Goal: Entertainment & Leisure: Consume media (video, audio)

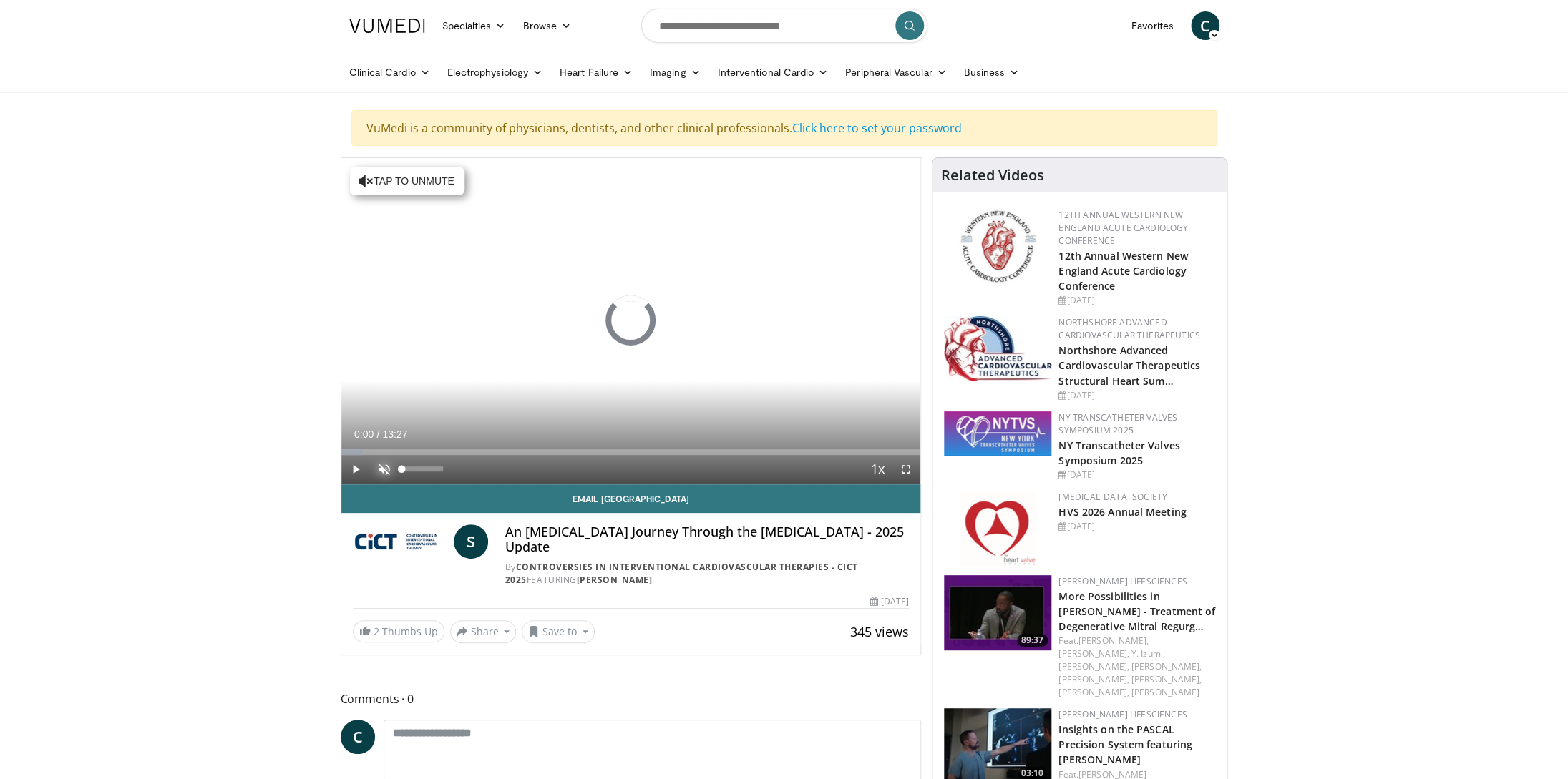
click at [388, 471] on span "Video Player" at bounding box center [384, 469] width 29 height 29
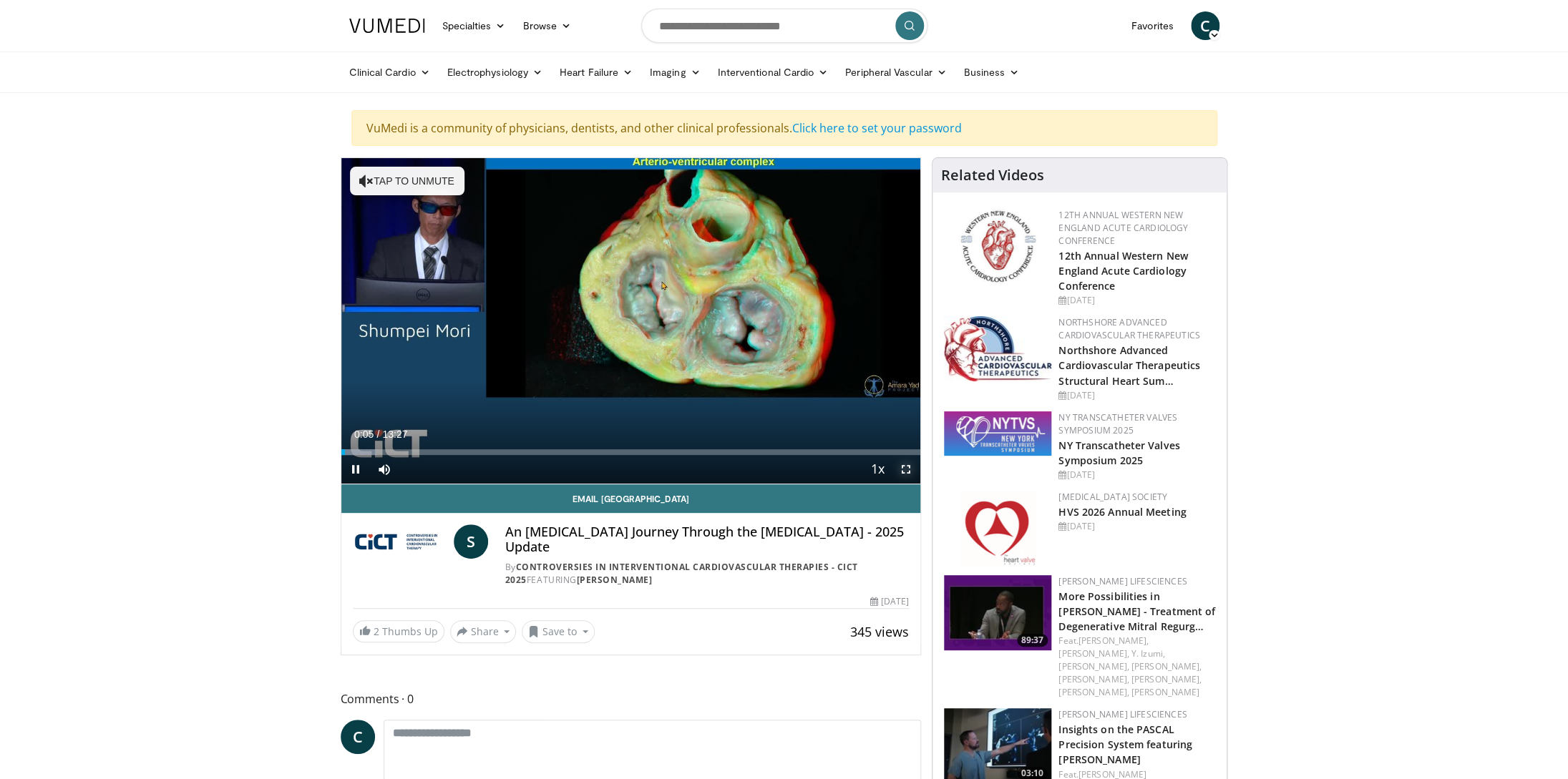
click at [907, 474] on span "Video Player" at bounding box center [906, 469] width 29 height 29
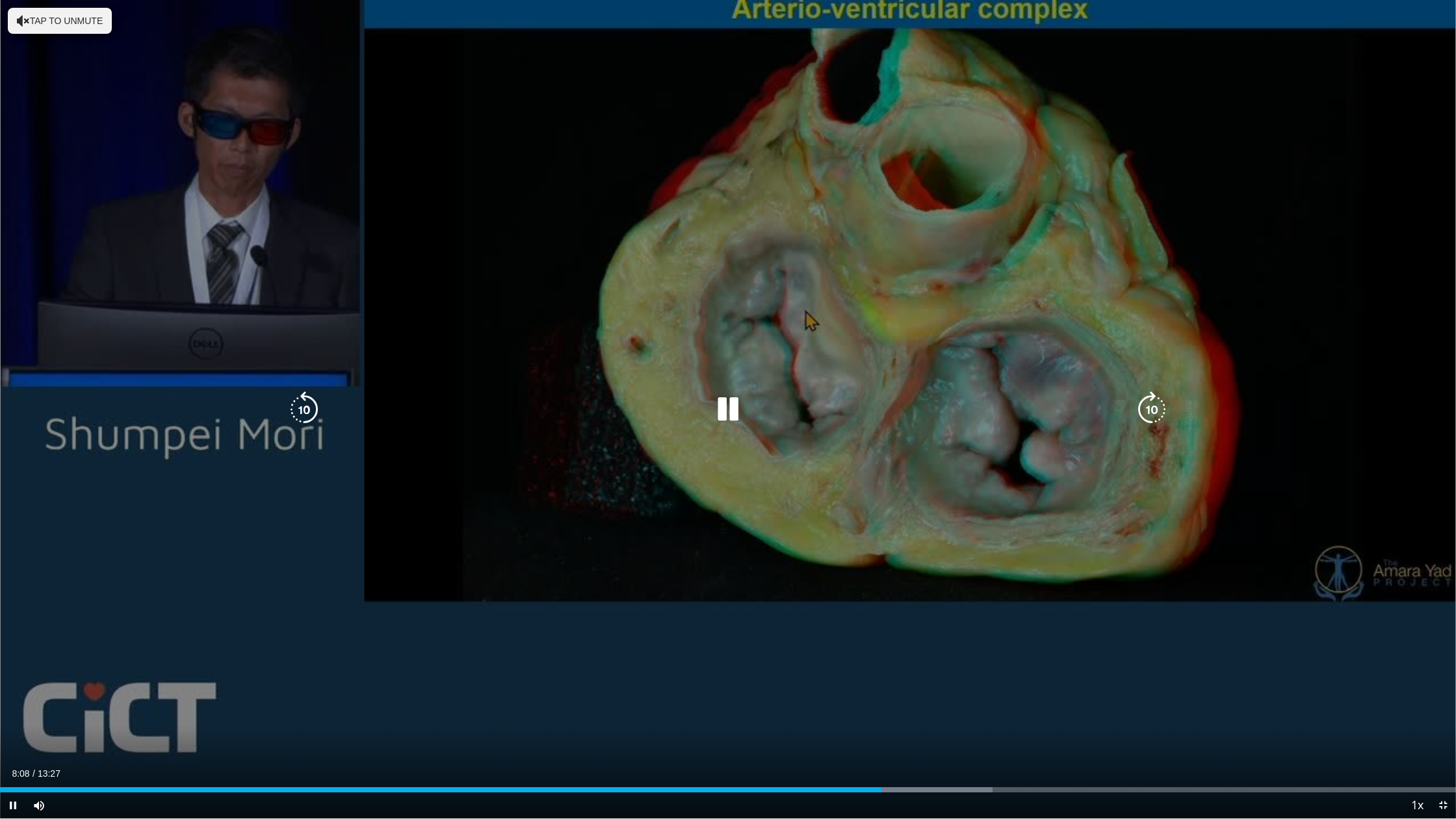
click at [732, 415] on icon "Video Player" at bounding box center [728, 409] width 36 height 36
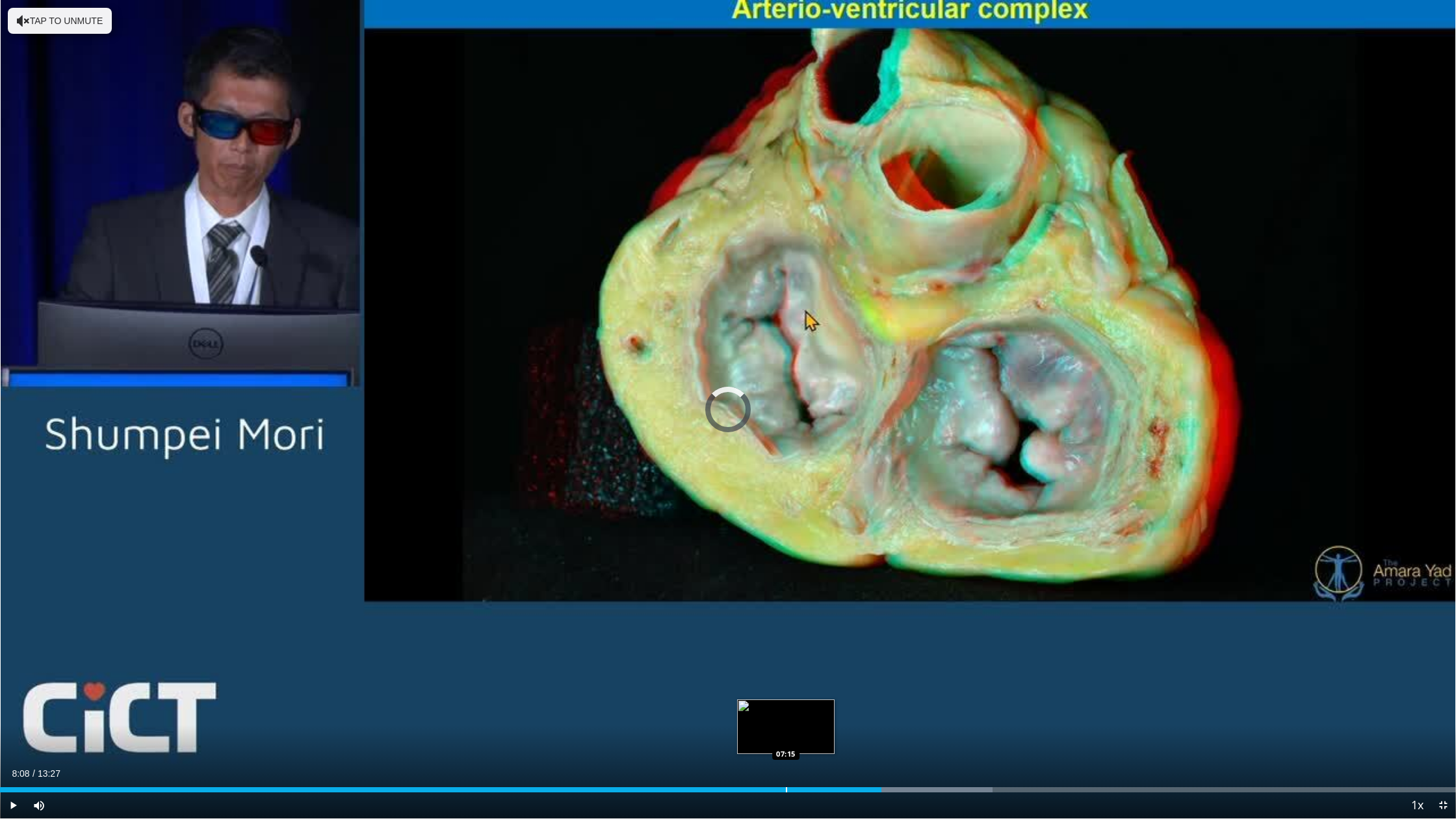
click at [786, 708] on div "08:08" at bounding box center [440, 790] width 881 height 5
click at [13, 708] on span "Video Player" at bounding box center [13, 805] width 26 height 26
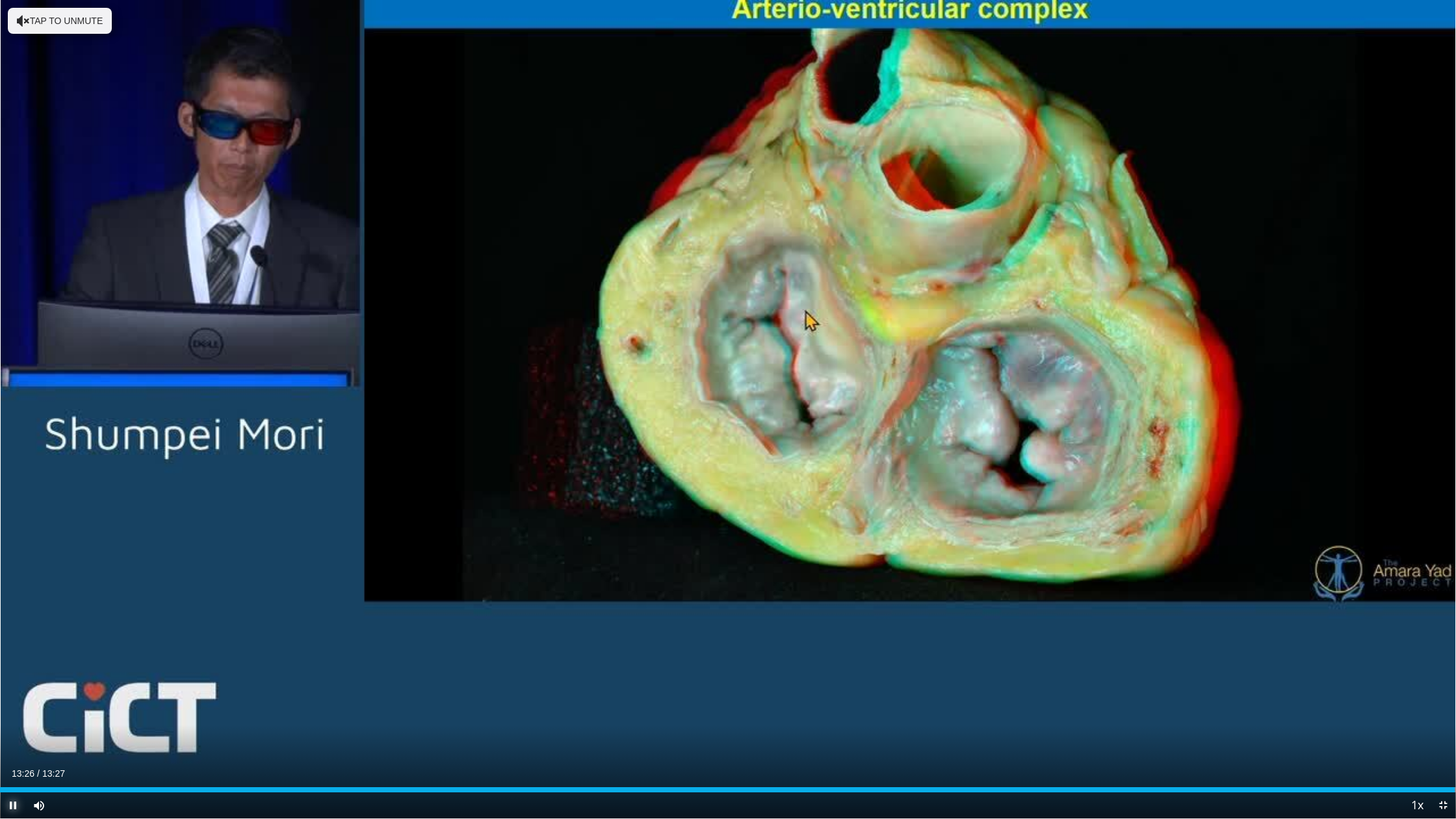
click at [15, 708] on span "Video Player" at bounding box center [13, 805] width 26 height 26
